Goal: Information Seeking & Learning: Learn about a topic

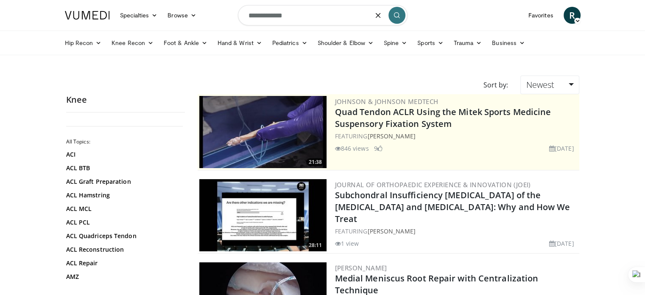
type input "**********"
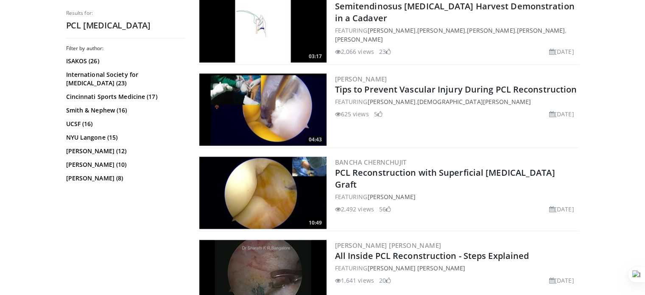
scroll to position [1135, 0]
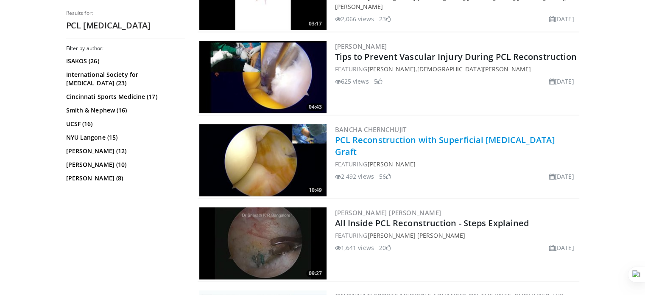
click at [433, 134] on link "PCL Reconstruction with Superficial [MEDICAL_DATA] Graft" at bounding box center [445, 145] width 220 height 23
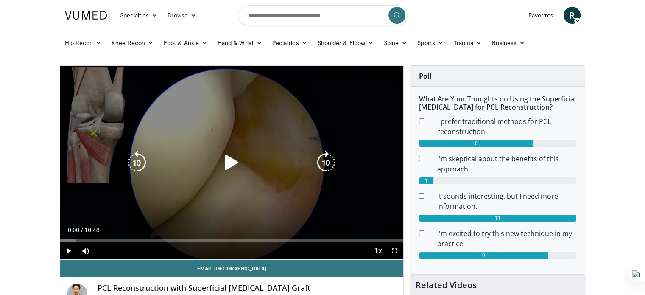
click at [227, 159] on icon "Video Player" at bounding box center [232, 162] width 24 height 24
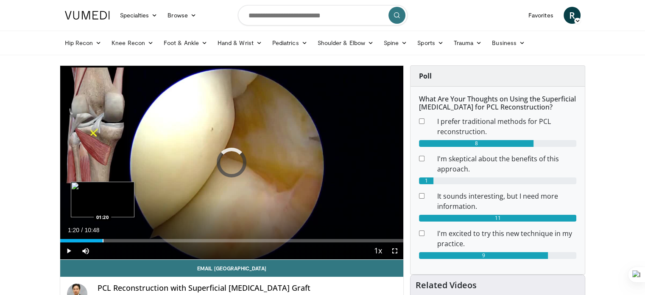
click at [103, 239] on div "Progress Bar" at bounding box center [103, 240] width 1 height 3
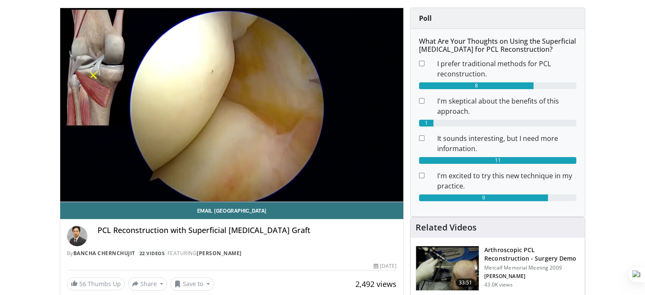
scroll to position [54, 0]
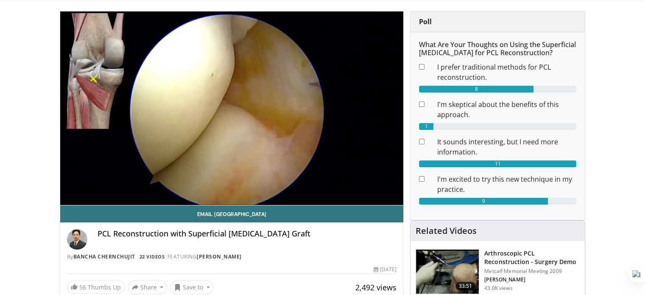
click at [531, 258] on h3 "Arthroscopic PCL Reconstruction - Surgery Demo" at bounding box center [531, 257] width 95 height 17
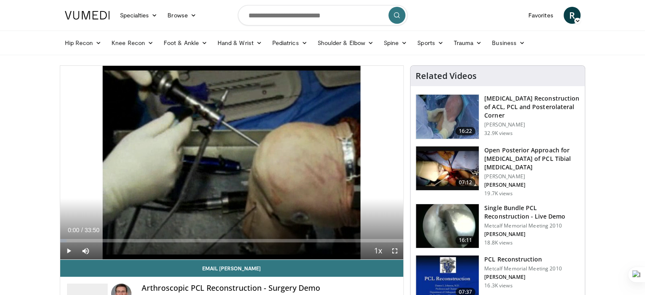
click at [514, 211] on h3 "Single Bundle PCL Reconstruction - Live Demo" at bounding box center [531, 211] width 95 height 17
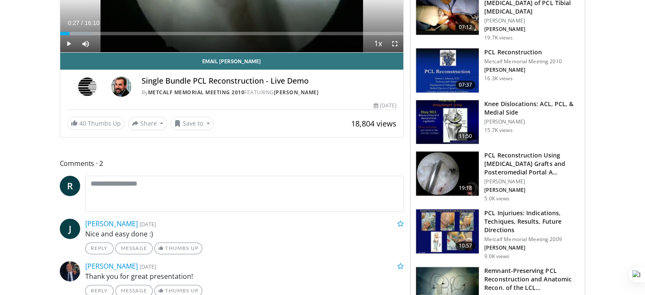
scroll to position [210, 0]
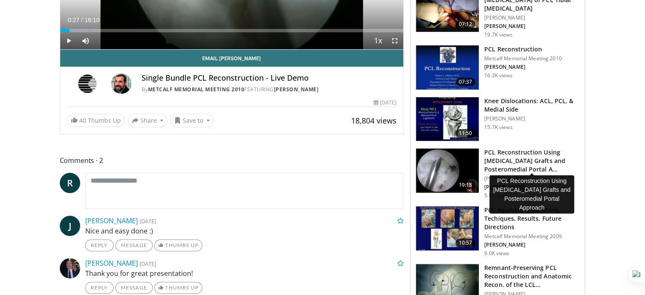
click at [524, 154] on h3 "PCL Reconstruction Using [MEDICAL_DATA] Grafts and Posteromedial Portal A…" at bounding box center [531, 160] width 95 height 25
click at [536, 157] on h3 "PCL Reconstruction Using [MEDICAL_DATA] Grafts and Posteromedial Portal A…" at bounding box center [531, 160] width 95 height 25
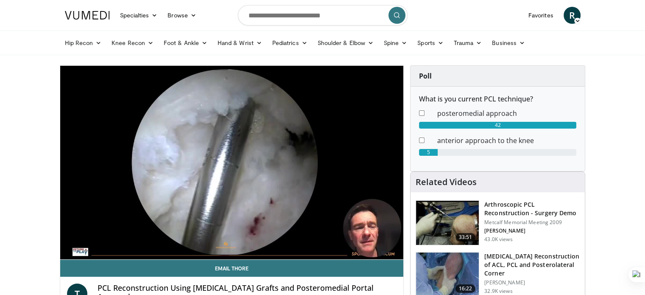
scroll to position [31, 0]
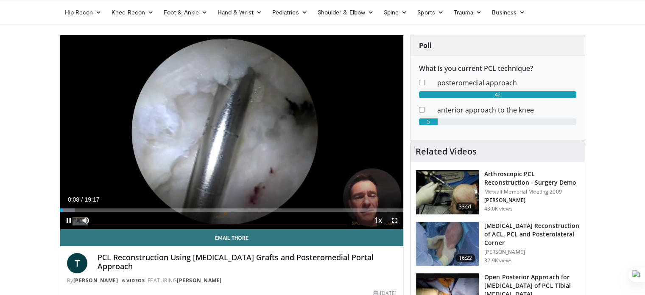
click at [398, 217] on span "Video Player" at bounding box center [394, 219] width 17 height 17
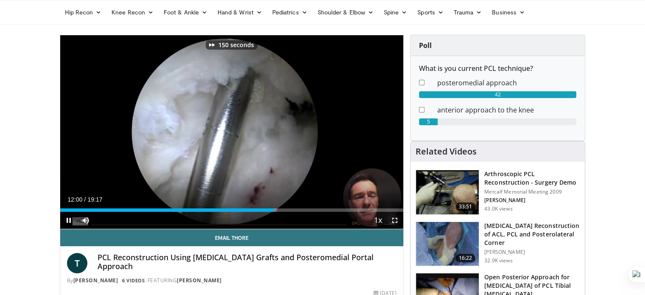
click at [398, 217] on span "Video Player" at bounding box center [394, 219] width 17 height 17
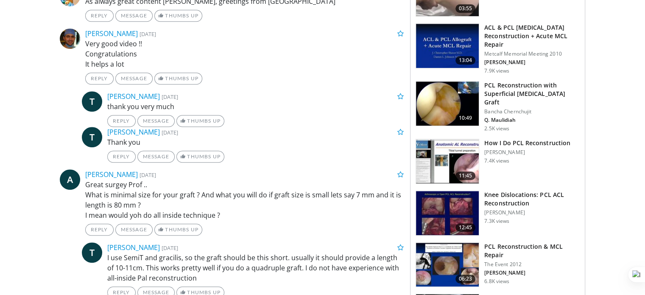
scroll to position [712, 0]
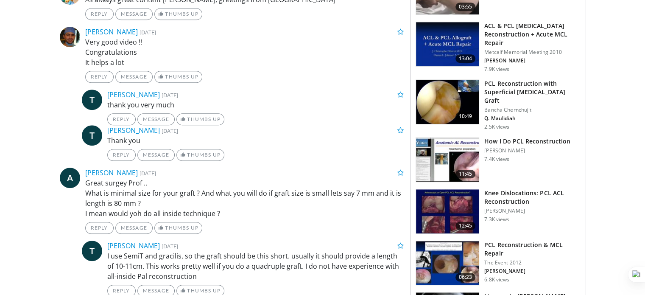
click at [522, 86] on h3 "PCL Reconstruction with Superficial [MEDICAL_DATA] Graft" at bounding box center [531, 91] width 95 height 25
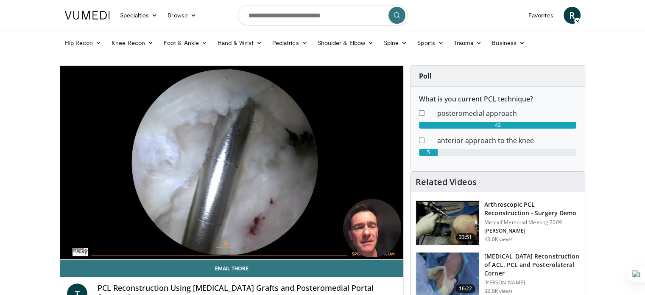
click at [450, 213] on img at bounding box center [447, 222] width 63 height 44
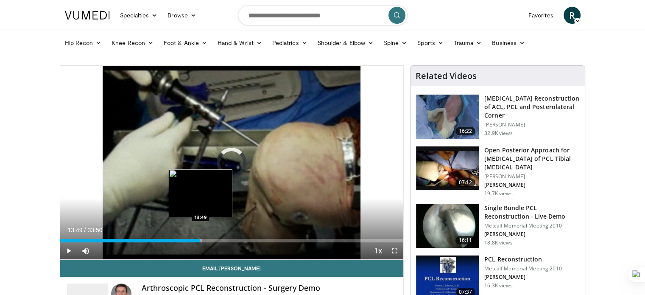
click at [200, 237] on div "Loaded : 1.47% 13:49 13:49" at bounding box center [231, 238] width 343 height 8
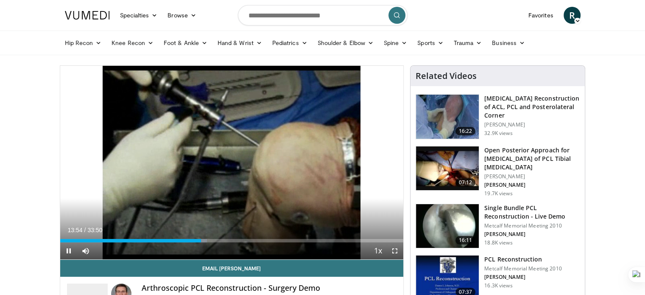
click at [138, 233] on div "Current Time 13:54 / Duration 33:50" at bounding box center [231, 230] width 343 height 8
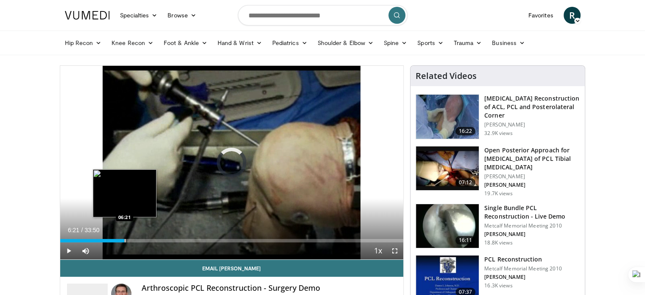
click at [125, 239] on div "Progress Bar" at bounding box center [125, 240] width 1 height 3
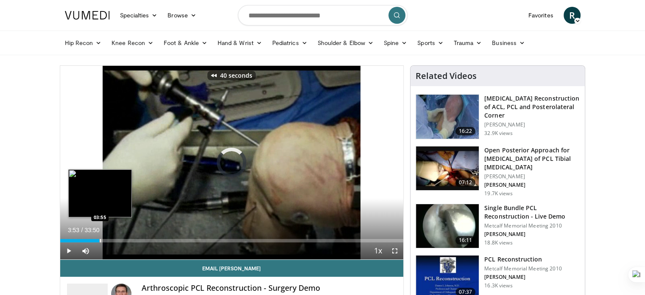
click at [99, 236] on div "Loaded : 0.00% 05:49 03:55" at bounding box center [231, 238] width 343 height 8
click at [81, 237] on div "Loaded : 0.00% 03:57 02:10" at bounding box center [231, 238] width 343 height 8
click at [66, 239] on div "Progress Bar" at bounding box center [66, 240] width 1 height 3
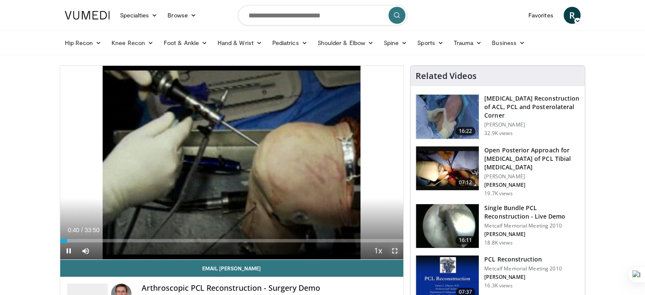
click at [395, 250] on span "Video Player" at bounding box center [394, 250] width 17 height 17
